Goal: Information Seeking & Learning: Learn about a topic

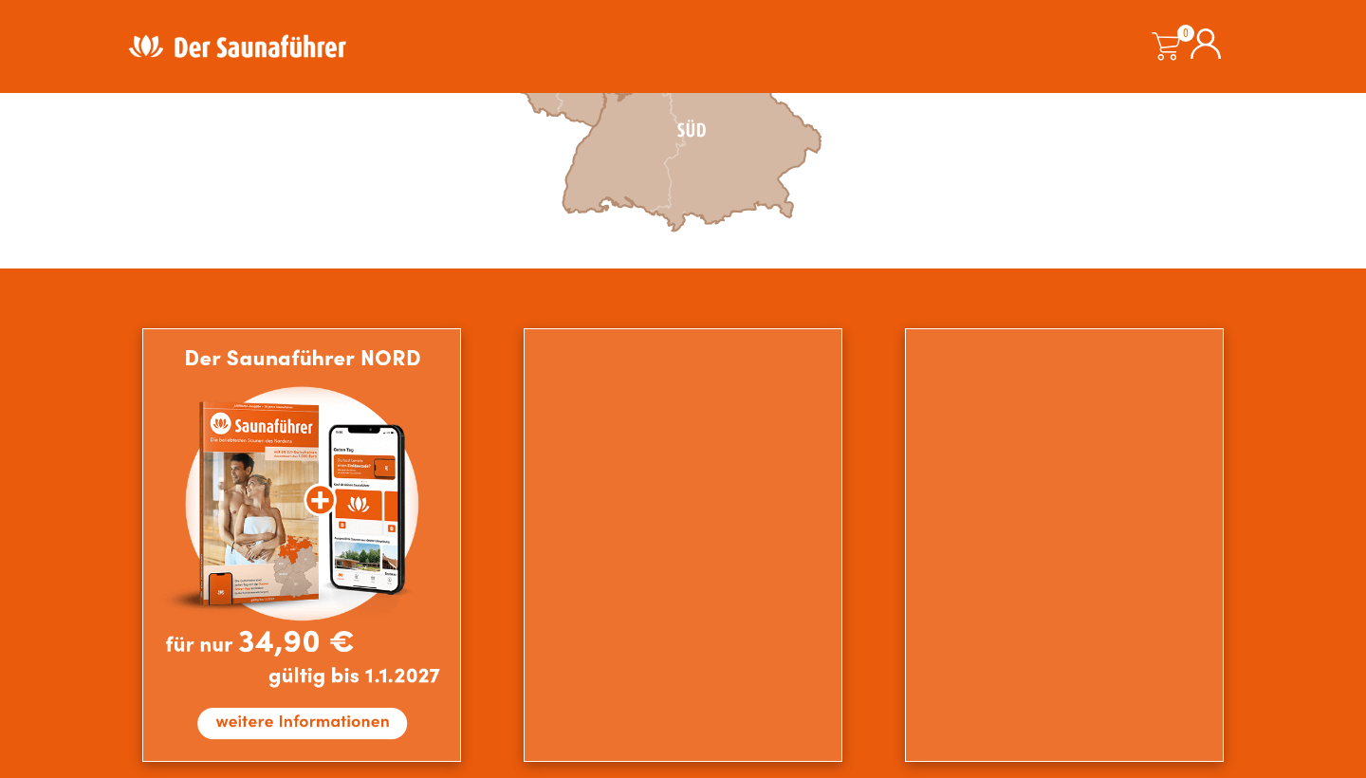
scroll to position [948, 0]
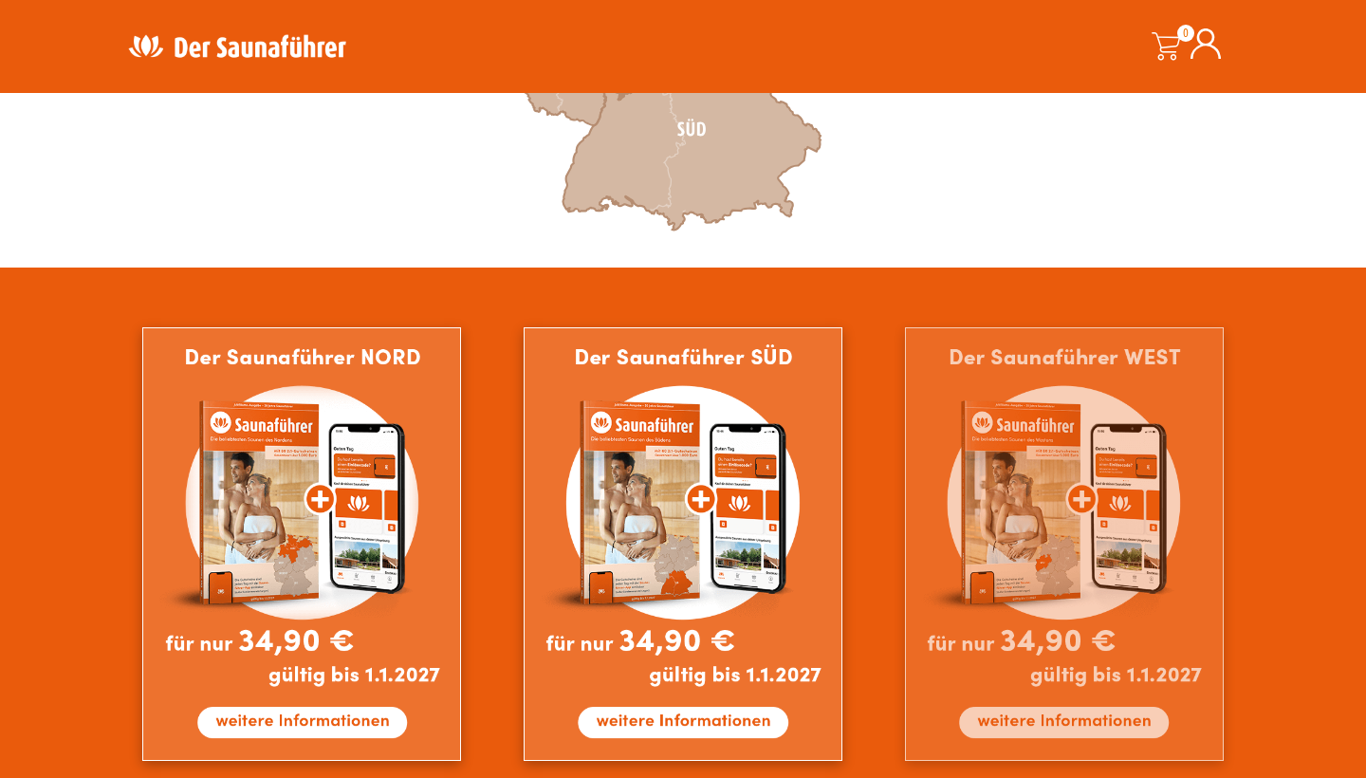
click at [1002, 653] on img at bounding box center [1064, 544] width 319 height 434
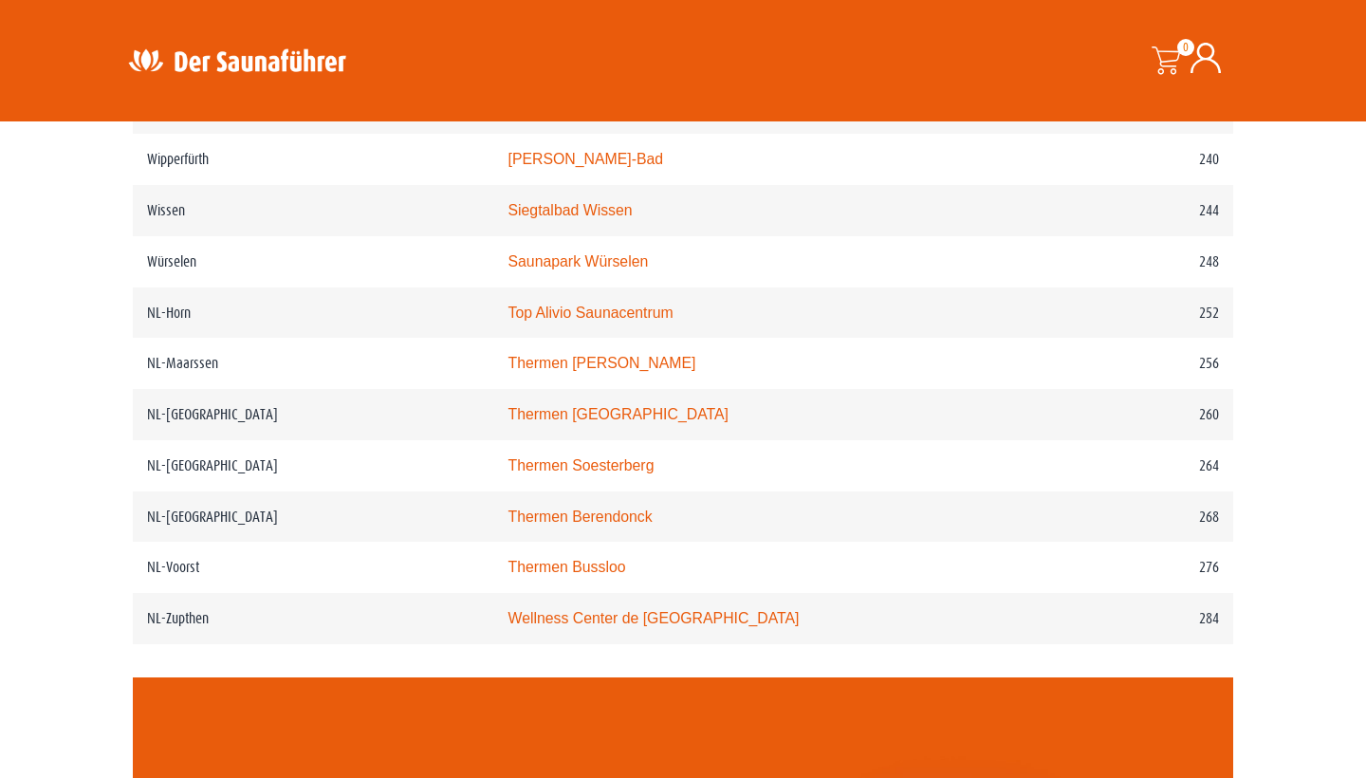
scroll to position [3793, 0]
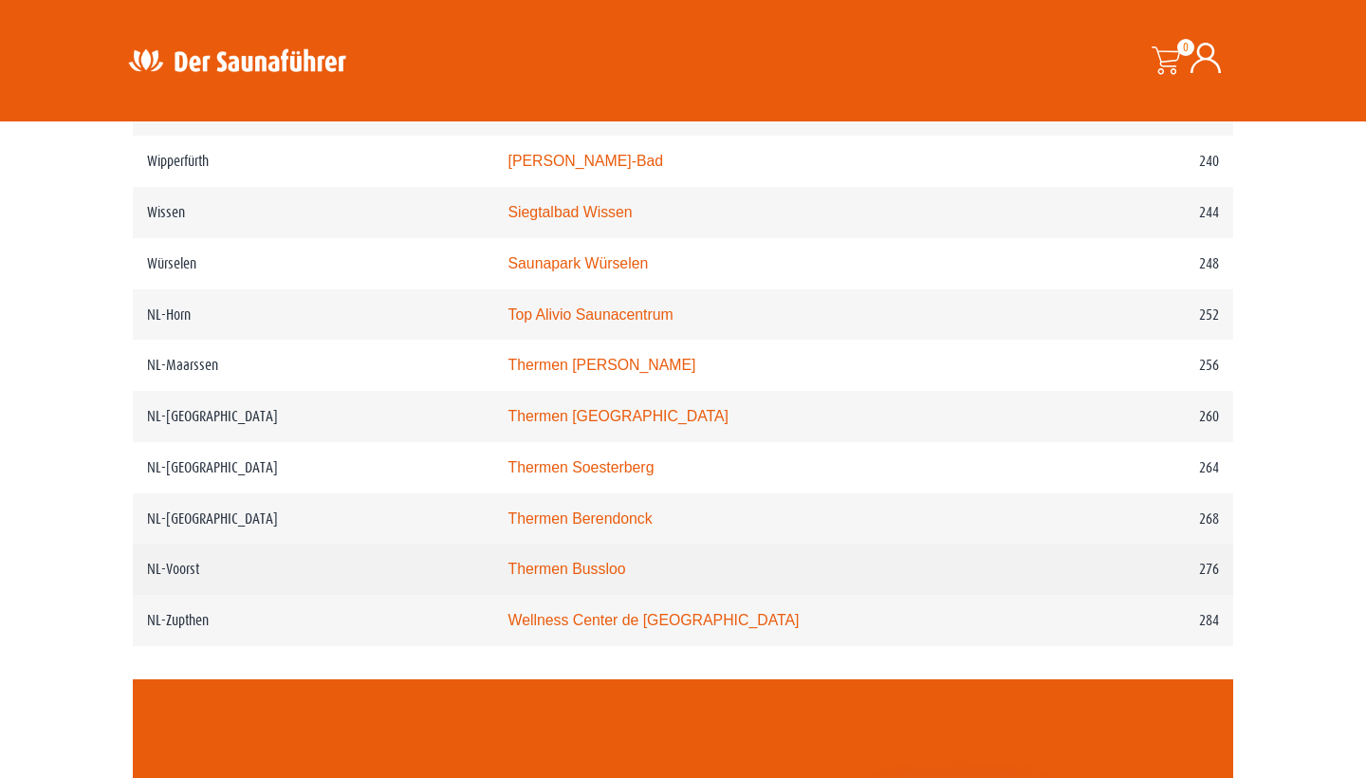
click at [562, 577] on link "Thermen Bussloo" at bounding box center [567, 569] width 118 height 16
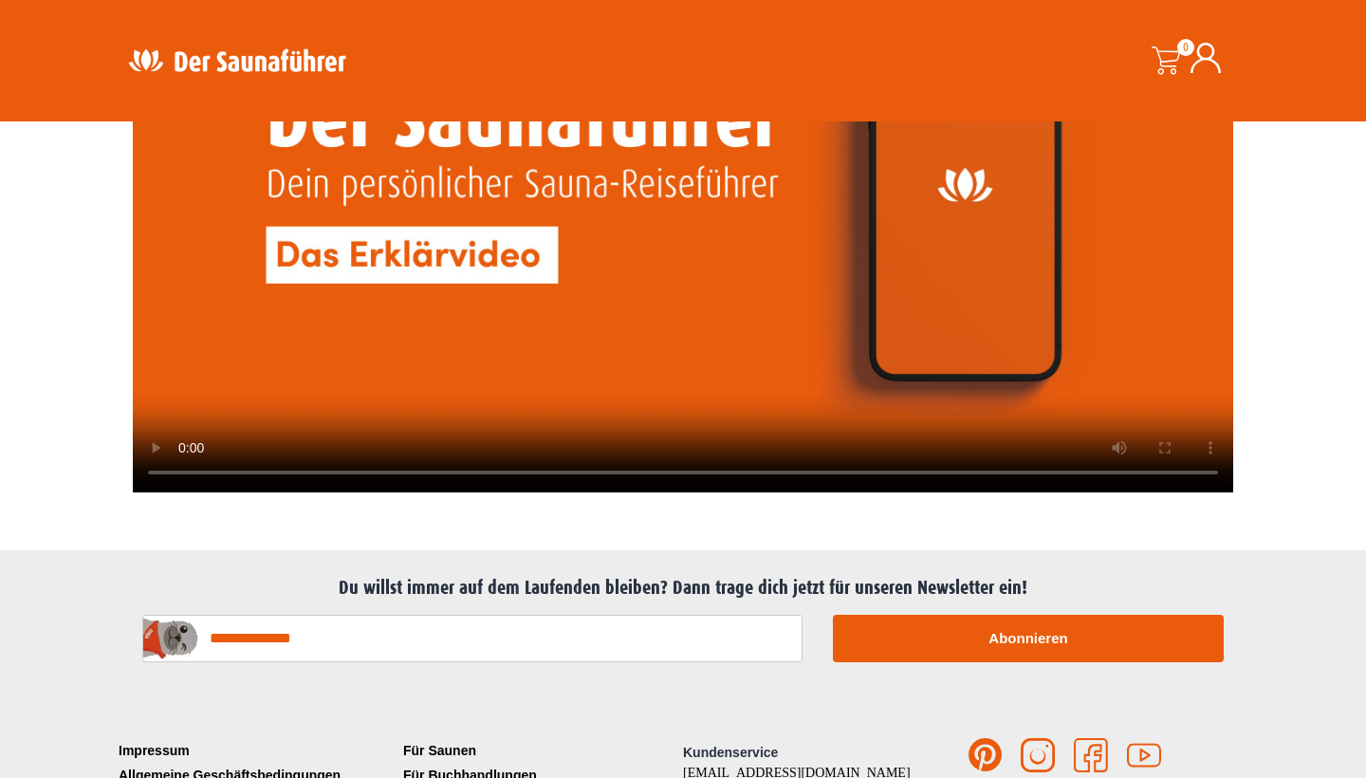
scroll to position [4565, 0]
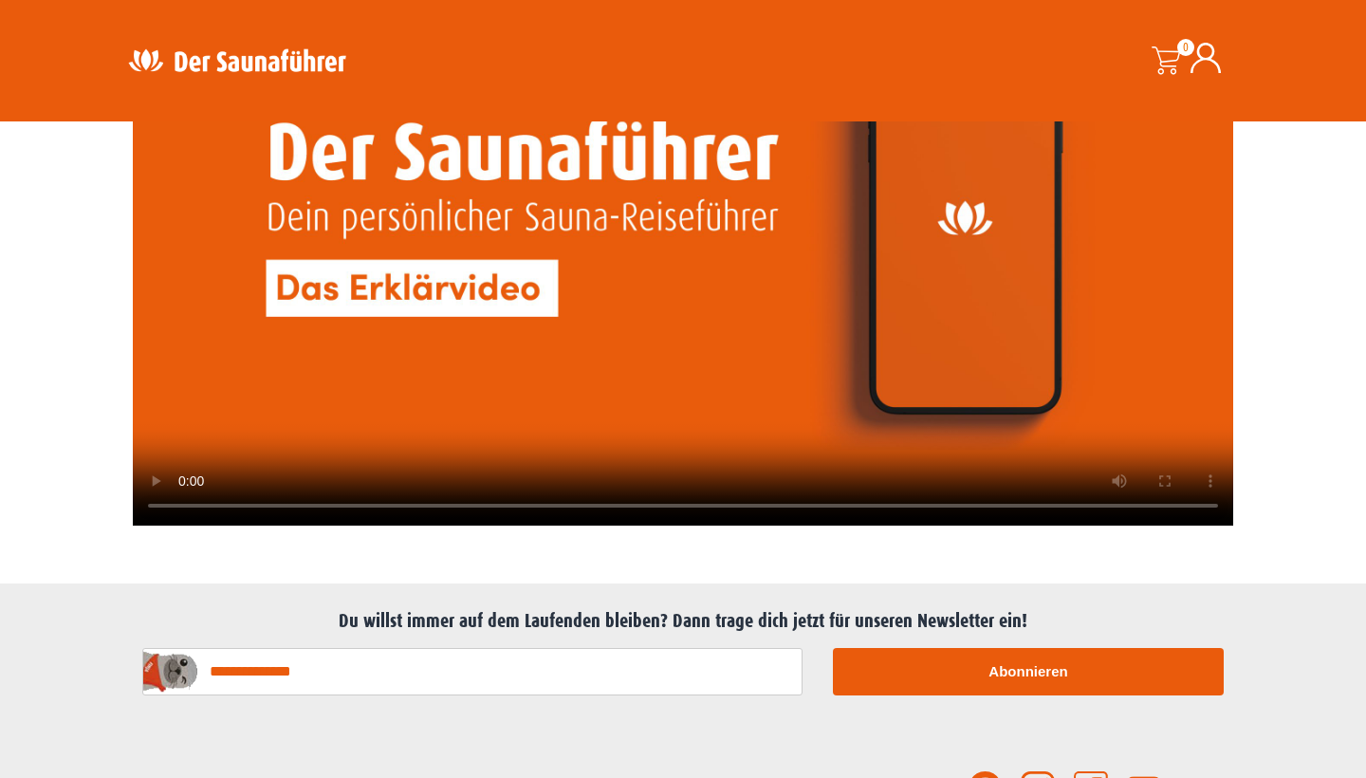
click at [684, 266] on video at bounding box center [683, 217] width 1101 height 620
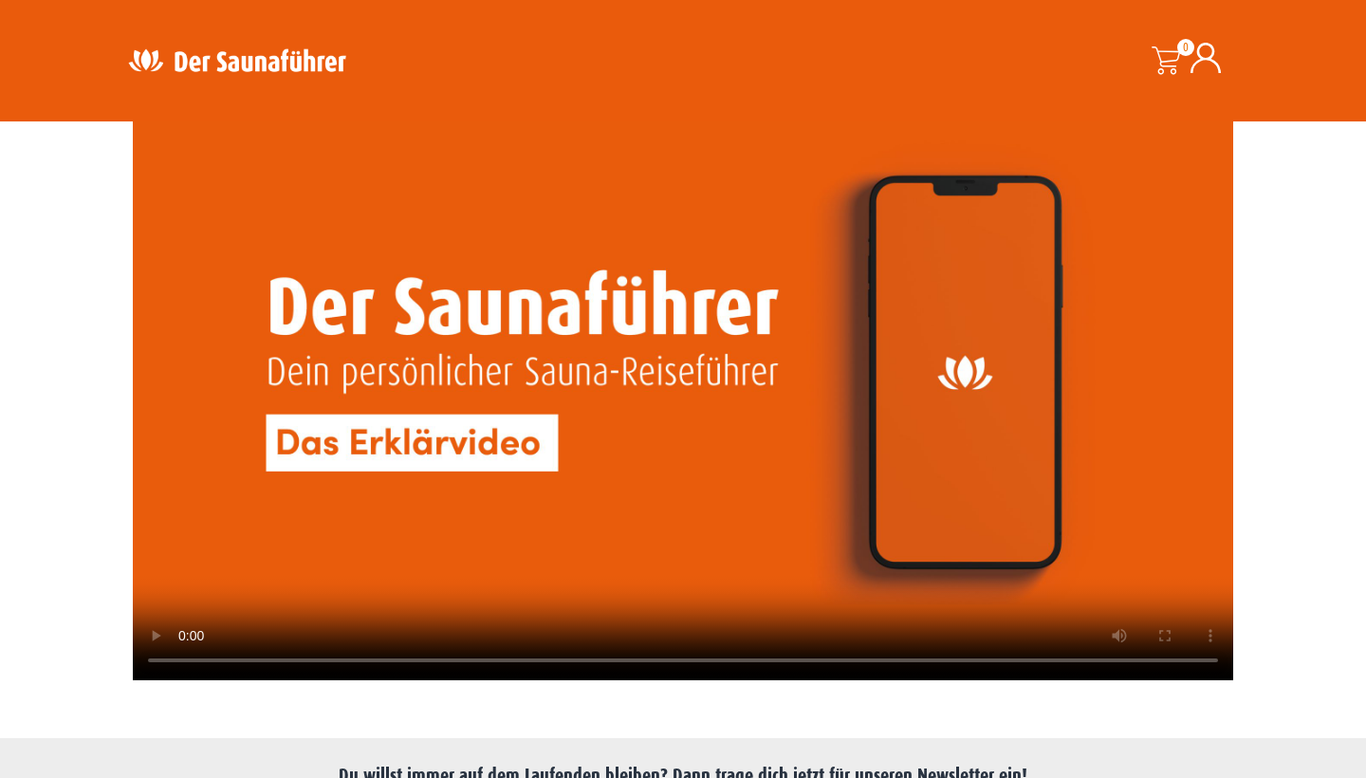
scroll to position [4417, 0]
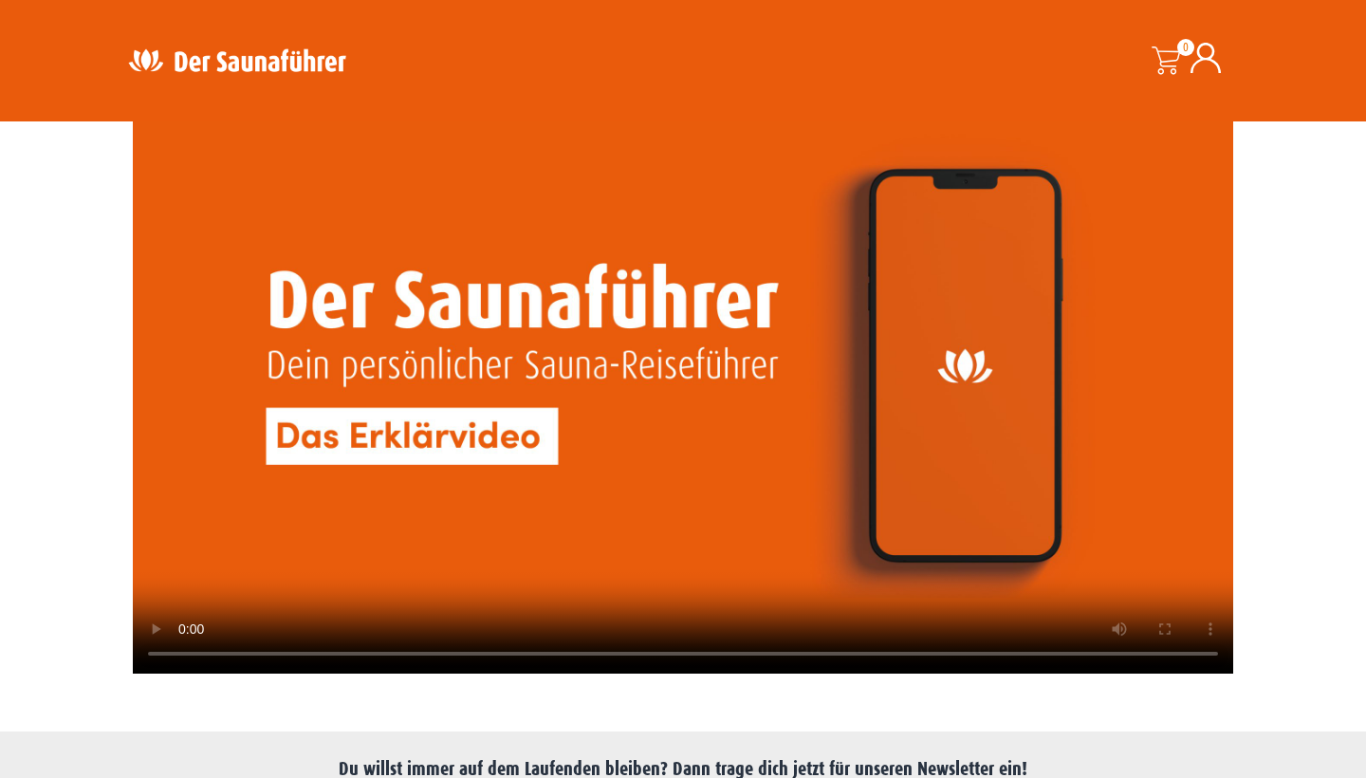
click at [185, 675] on video at bounding box center [683, 365] width 1101 height 620
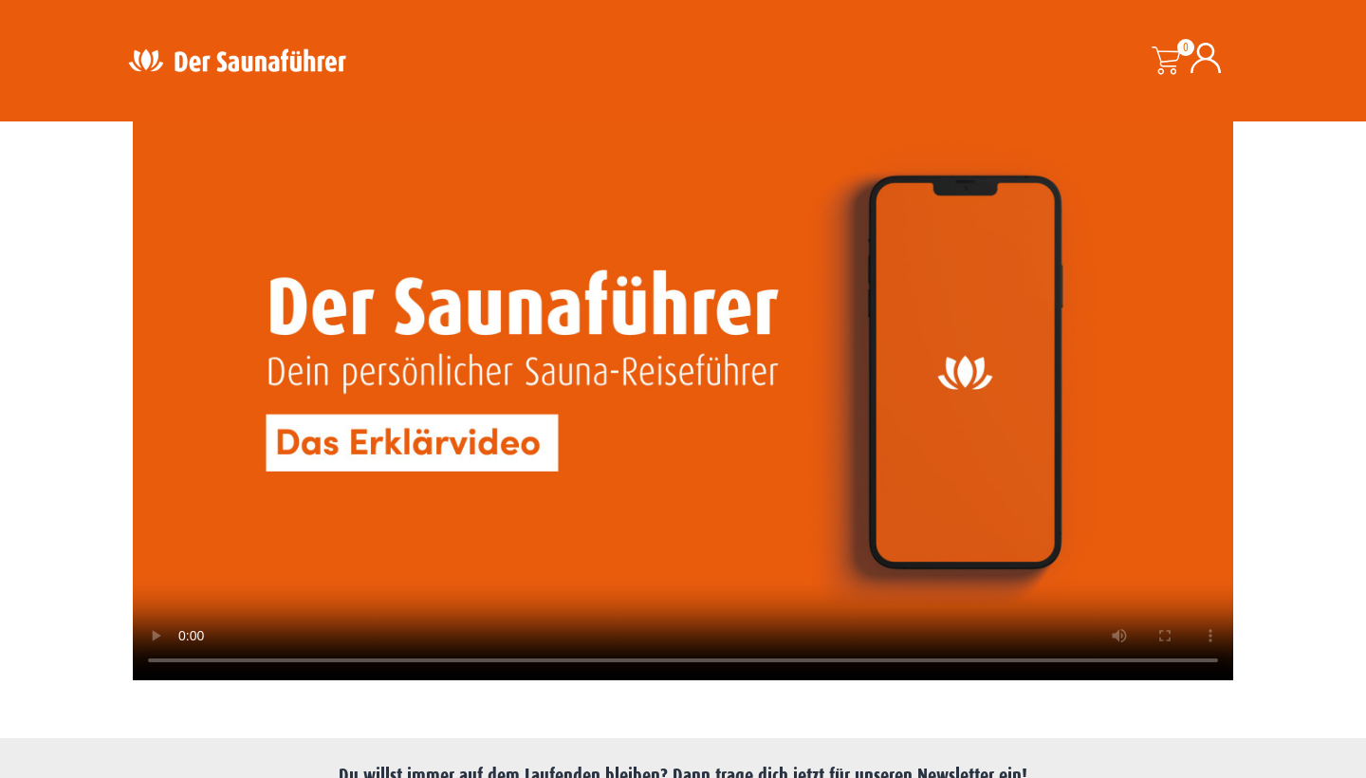
scroll to position [4409, 0]
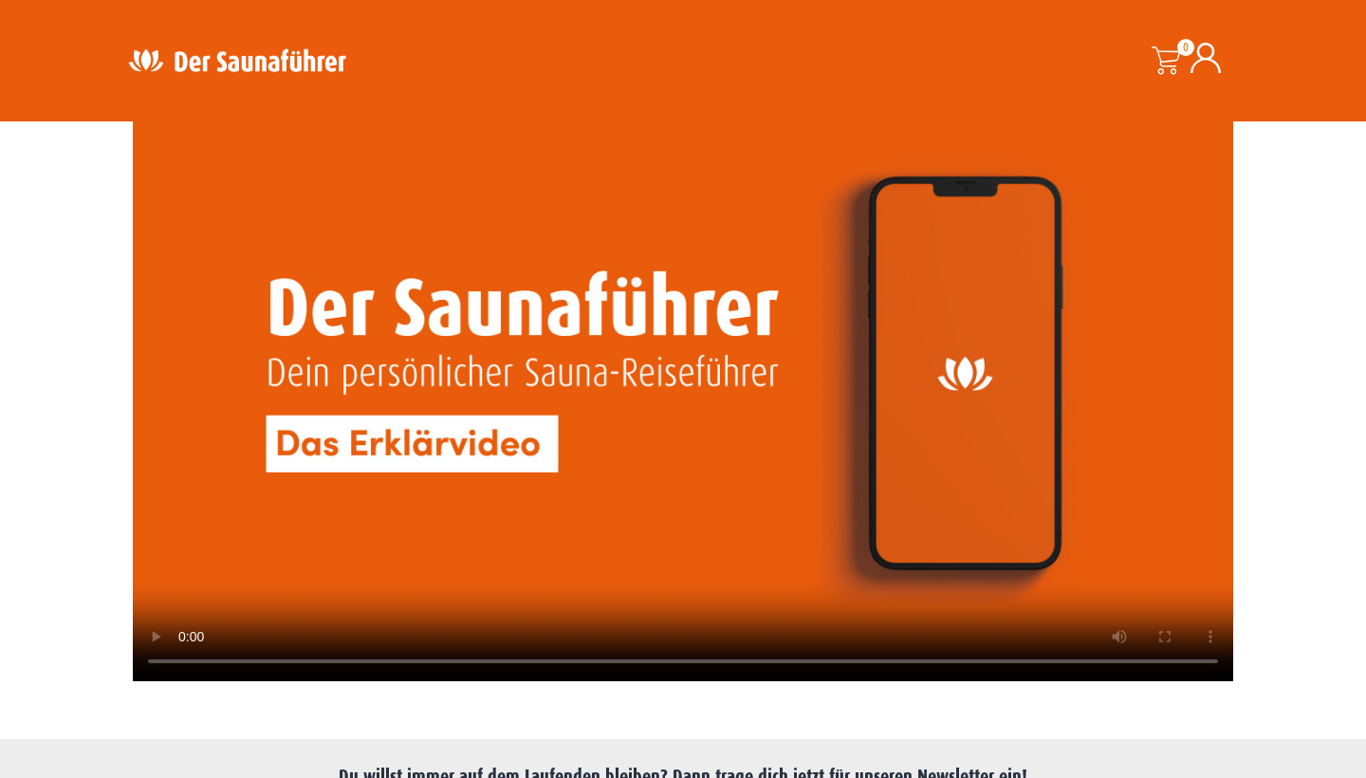
click at [190, 682] on video at bounding box center [683, 373] width 1101 height 620
drag, startPoint x: 903, startPoint y: 702, endPoint x: 882, endPoint y: 701, distance: 20.9
click at [882, 682] on video at bounding box center [683, 373] width 1101 height 620
click at [188, 682] on video at bounding box center [683, 373] width 1101 height 620
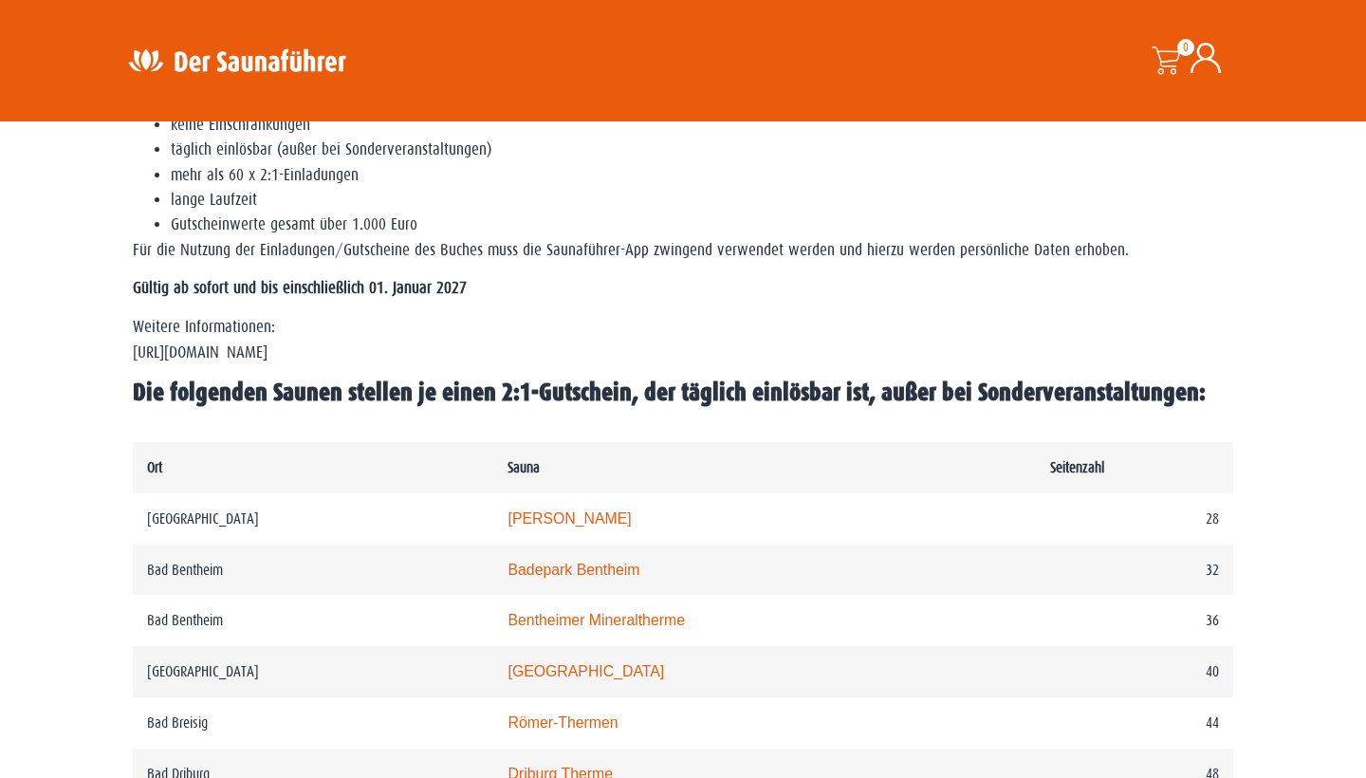
scroll to position [736, 0]
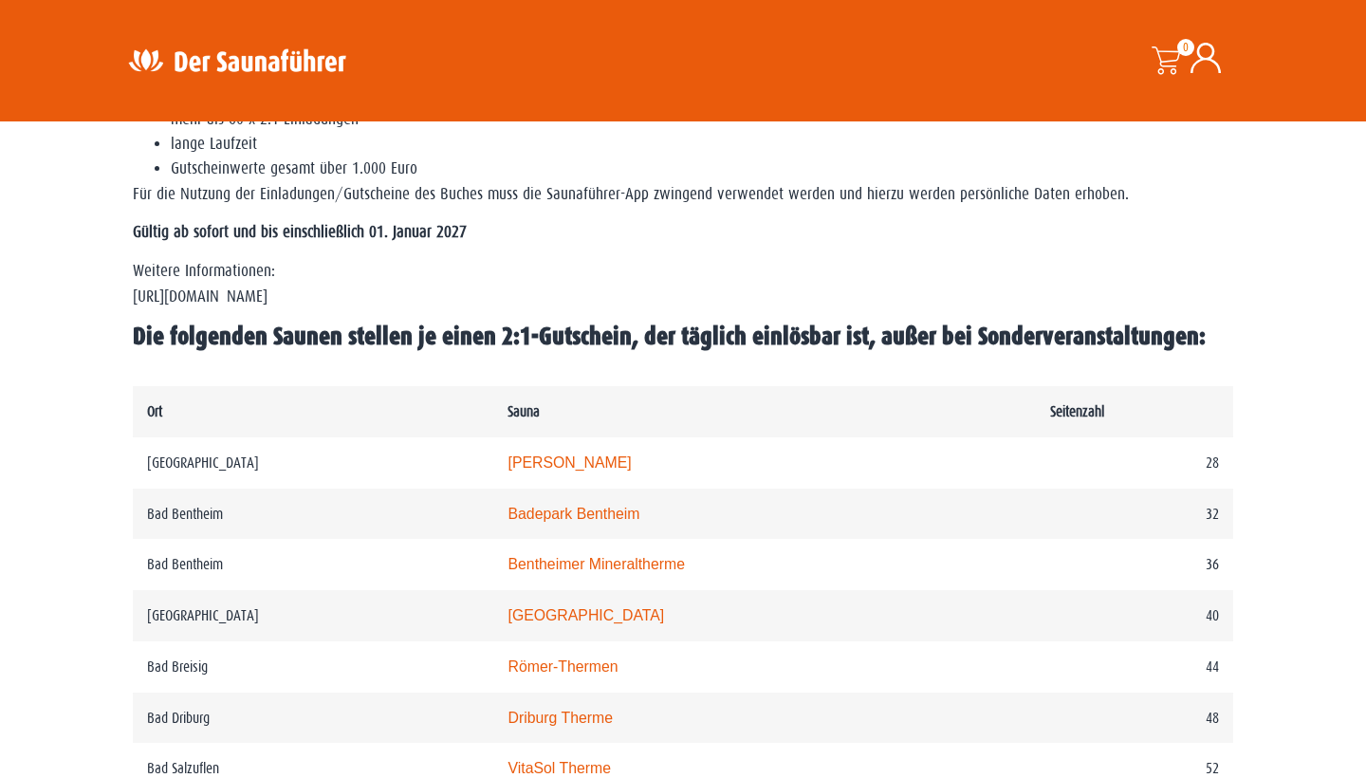
click at [249, 298] on p "Weitere Informationen: https://www.der-saunafuehrer.de/app" at bounding box center [683, 284] width 1101 height 50
copy p "https://www.der-saunafuehrer.de/app"
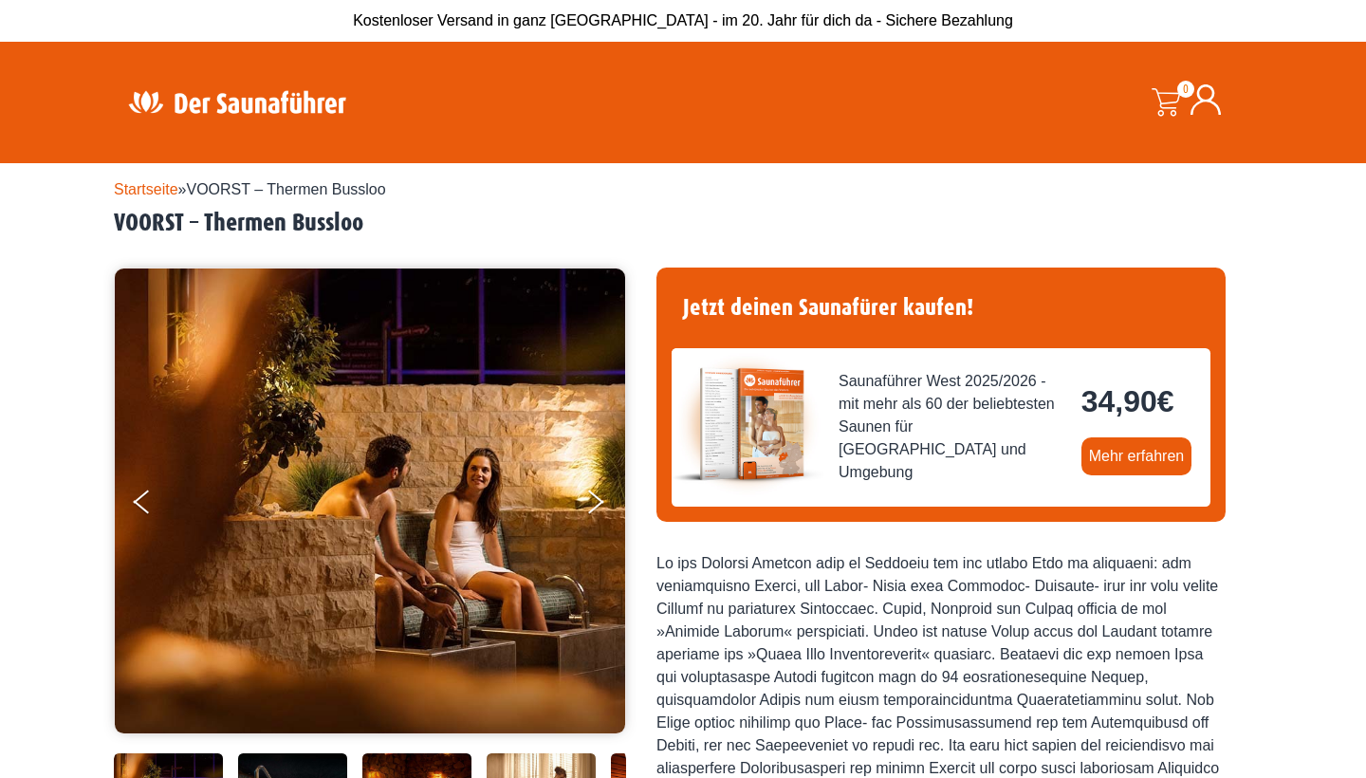
scroll to position [2, 0]
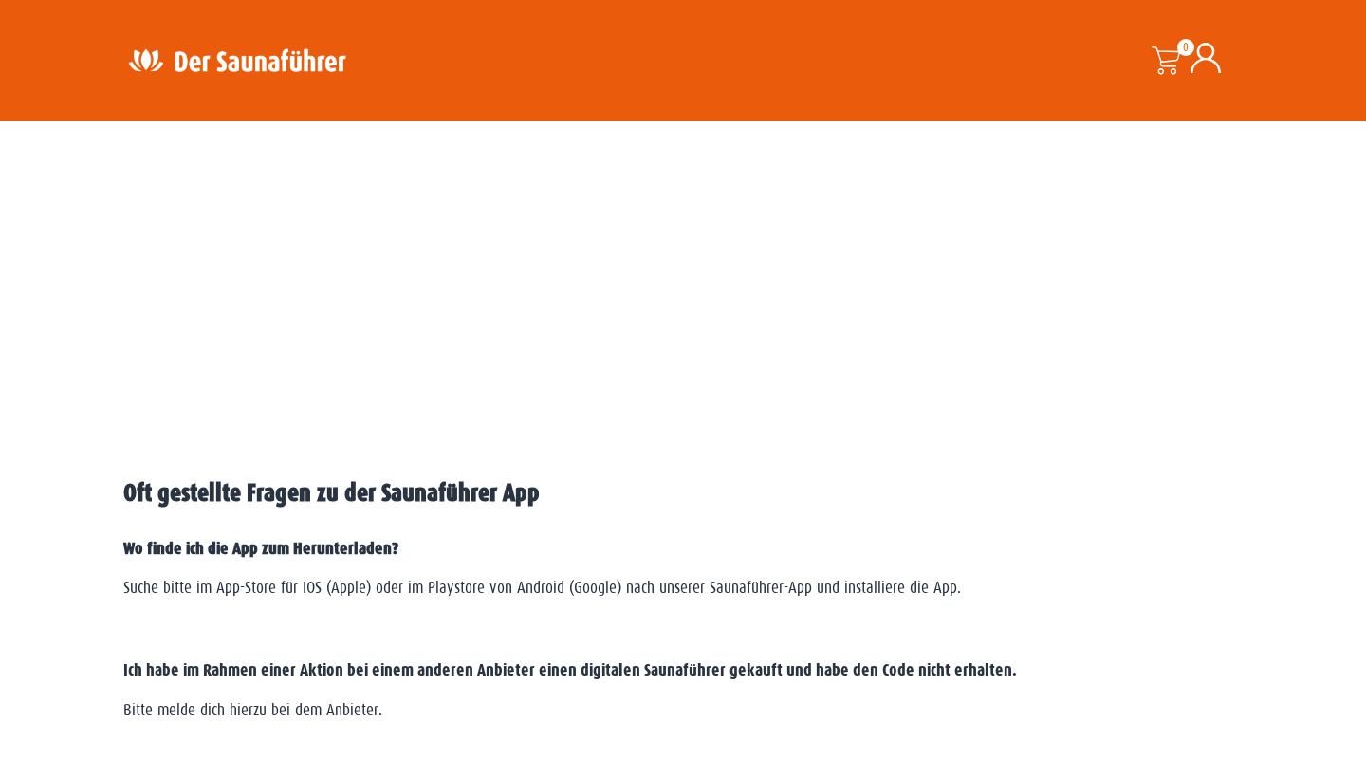
scroll to position [2343, 0]
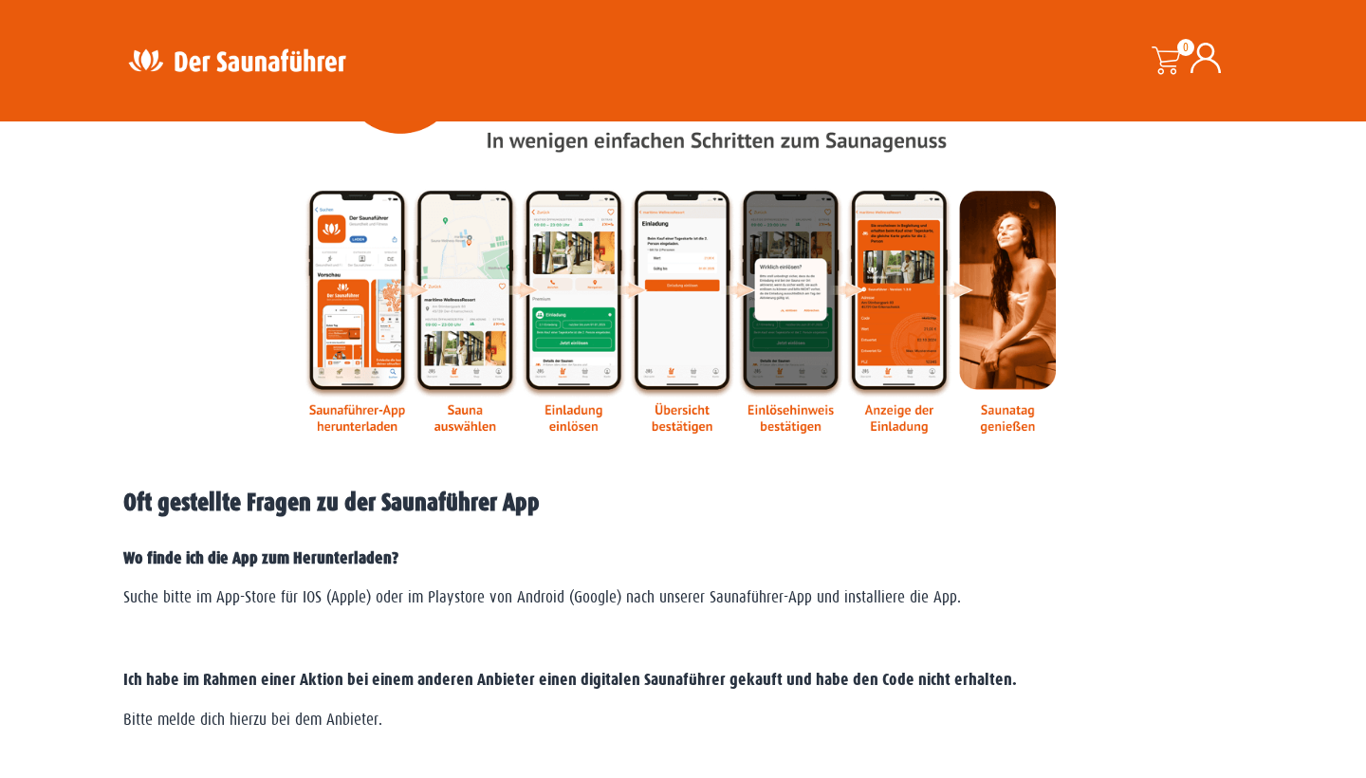
click at [574, 402] on img at bounding box center [683, 223] width 759 height 419
click at [574, 266] on img at bounding box center [683, 223] width 759 height 419
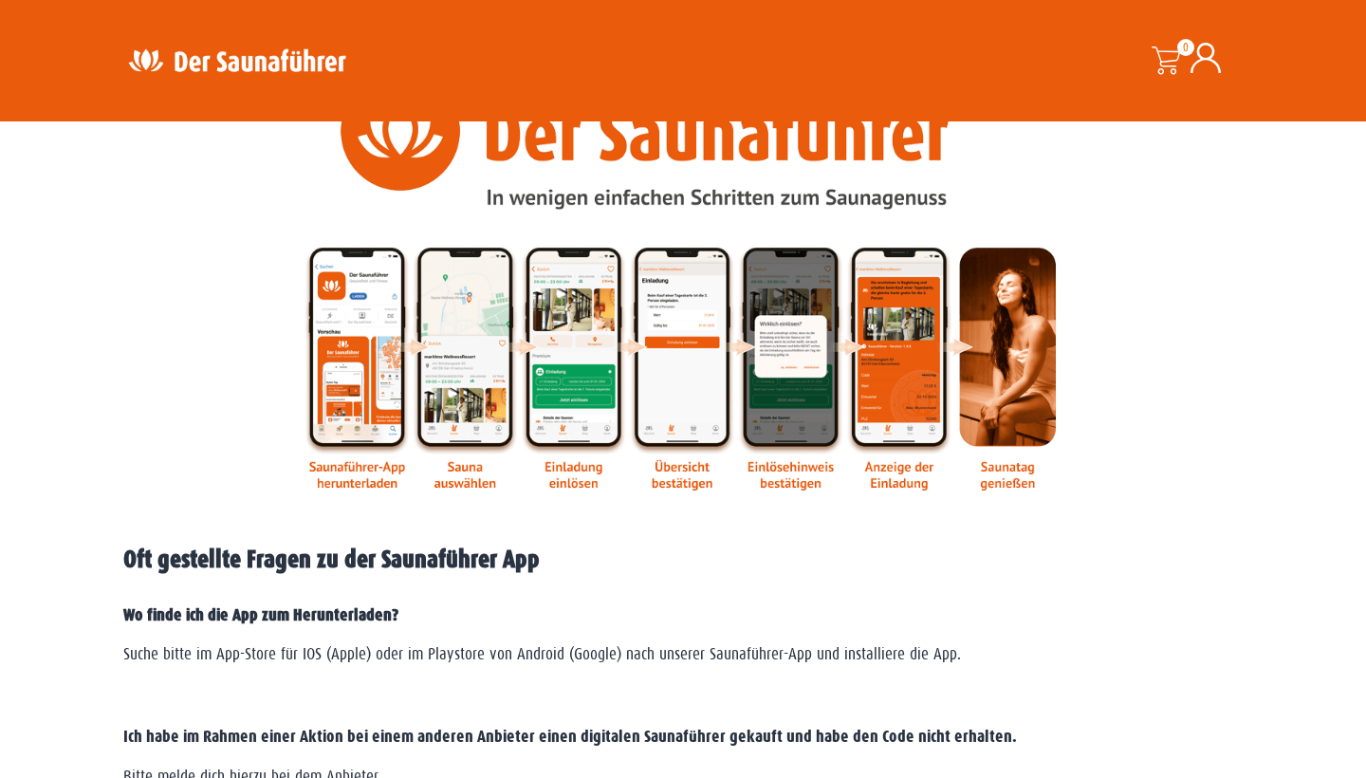
scroll to position [2275, 0]
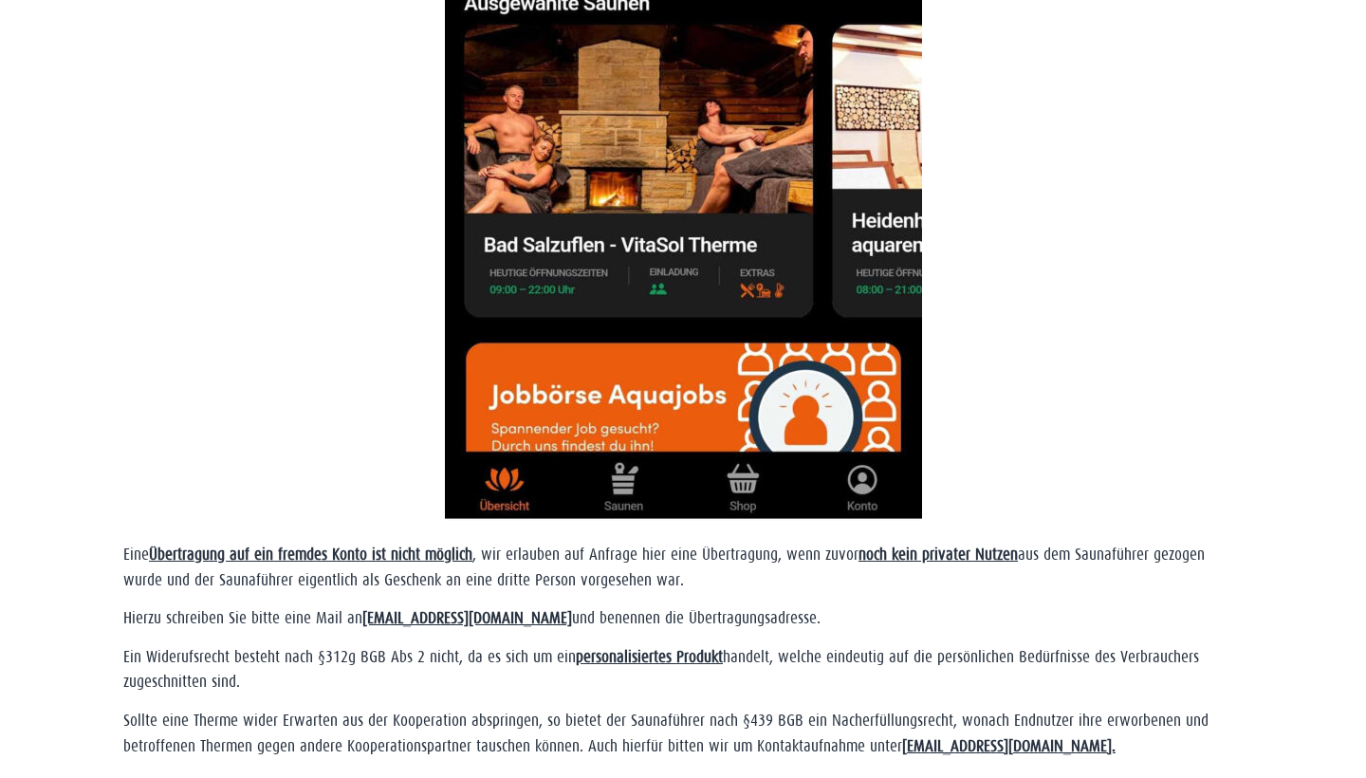
scroll to position [783, 0]
